Goal: Transaction & Acquisition: Purchase product/service

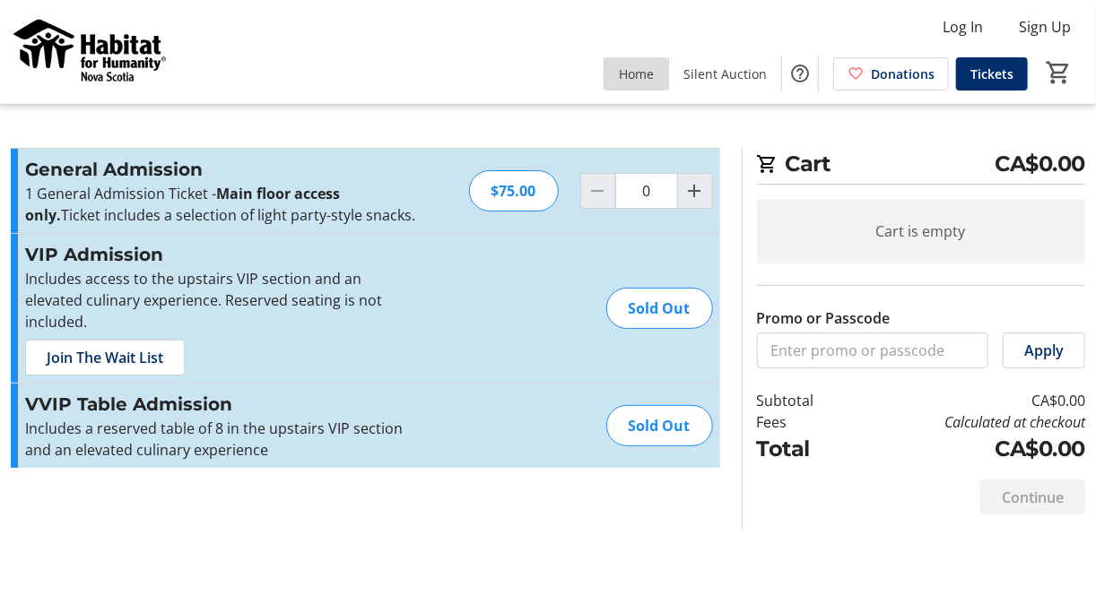
click at [654, 80] on span "Home" at bounding box center [636, 74] width 35 height 19
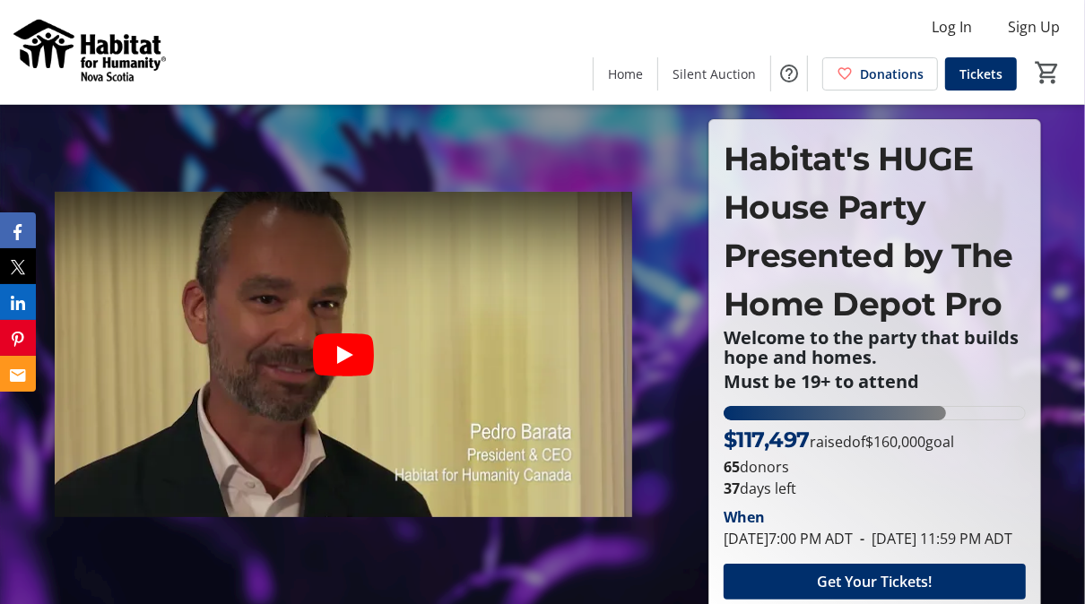
click at [112, 57] on img at bounding box center [91, 52] width 160 height 90
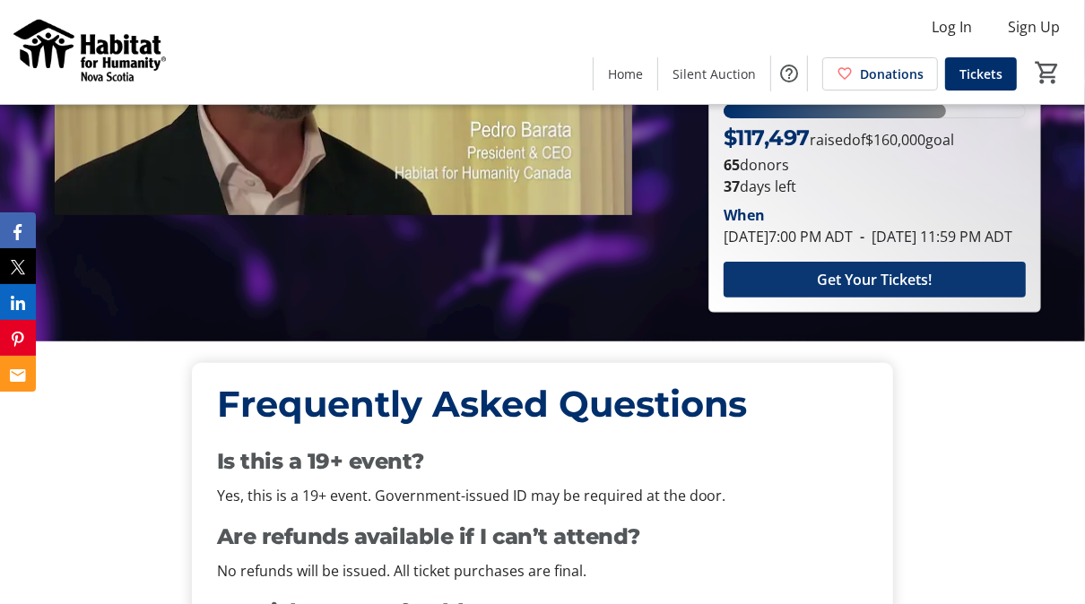
scroll to position [287, 0]
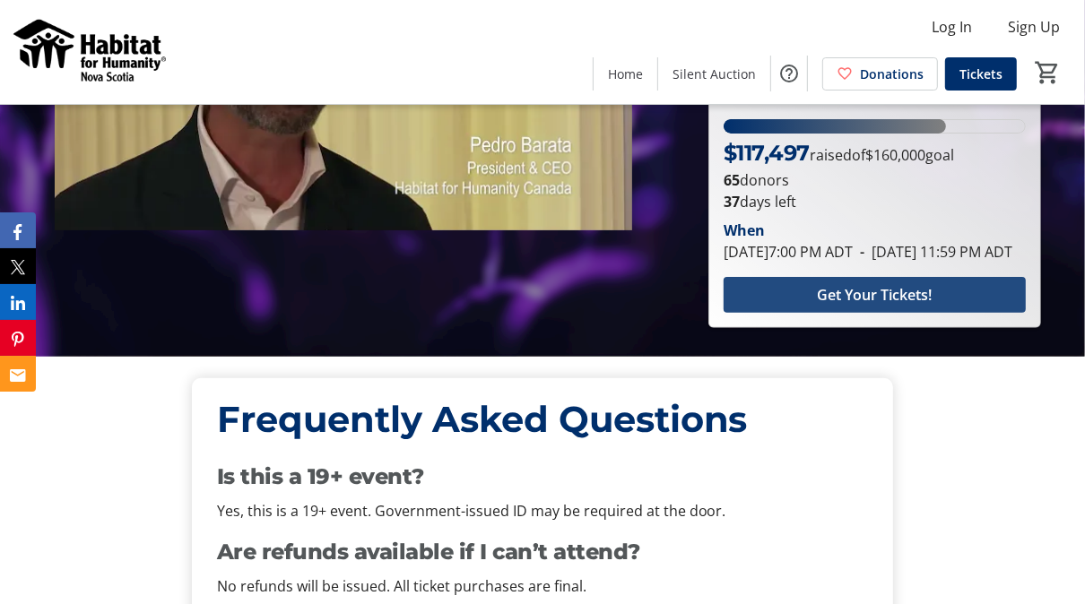
click at [920, 306] on span "Get Your Tickets!" at bounding box center [875, 295] width 115 height 22
